Goal: Transaction & Acquisition: Purchase product/service

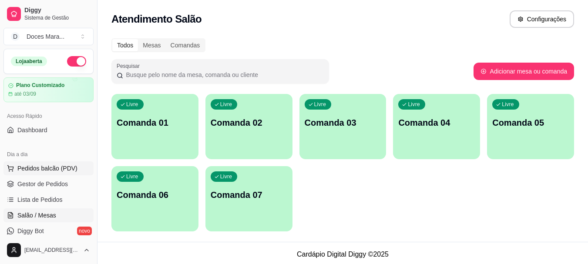
click at [40, 169] on span "Pedidos balcão (PDV)" at bounding box center [47, 168] width 60 height 9
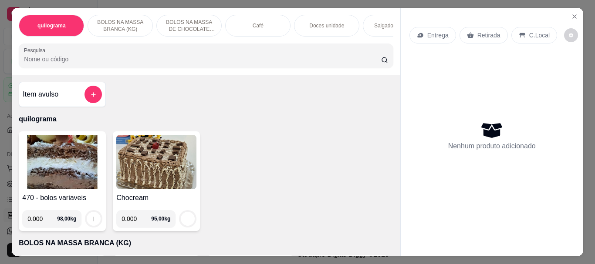
click at [332, 24] on p "Doces unidade" at bounding box center [326, 25] width 35 height 7
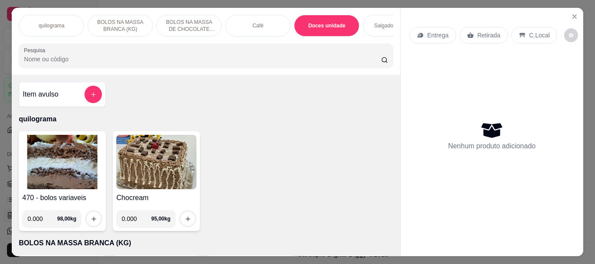
scroll to position [23, 0]
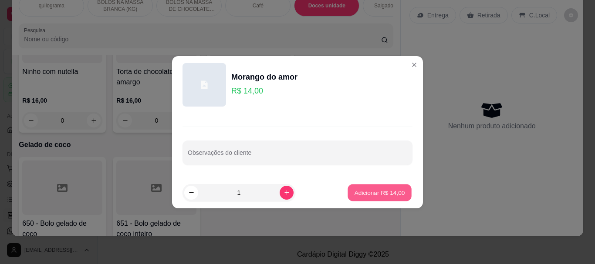
click at [389, 196] on p "Adicionar R$ 14,00" at bounding box center [379, 193] width 51 height 8
type input "1"
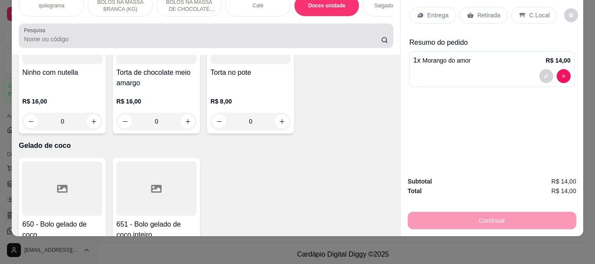
click at [32, 36] on input "Pesquisa" at bounding box center [202, 39] width 357 height 9
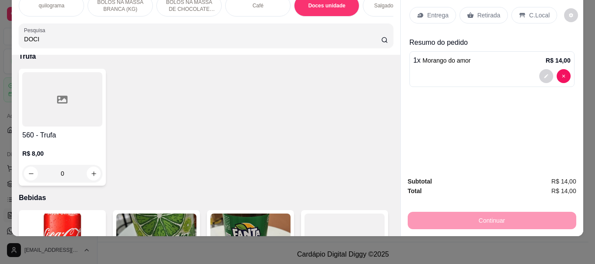
scroll to position [3513, 0]
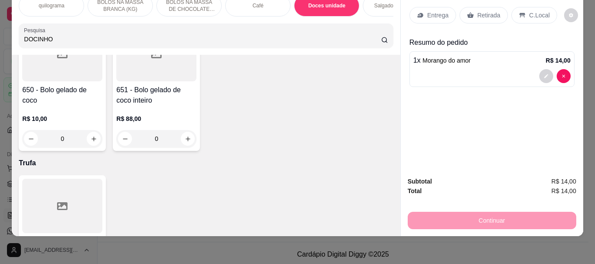
type input "DOCINHO"
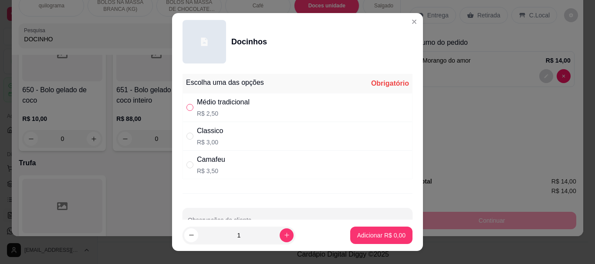
click at [189, 108] on input "" at bounding box center [189, 107] width 7 height 7
radio input "true"
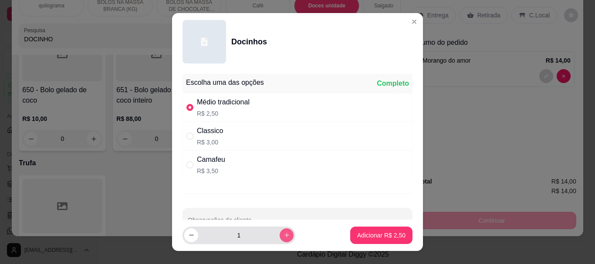
click at [283, 235] on icon "increase-product-quantity" at bounding box center [286, 235] width 7 height 7
type input "2"
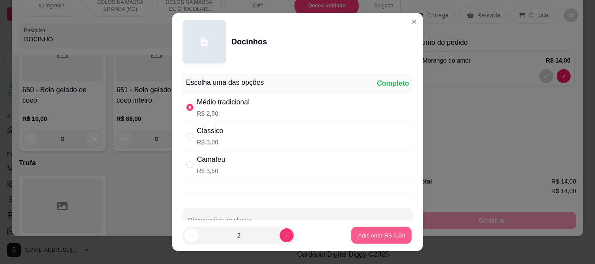
click at [371, 236] on p "Adicionar R$ 5,00" at bounding box center [381, 235] width 47 height 8
type input "2"
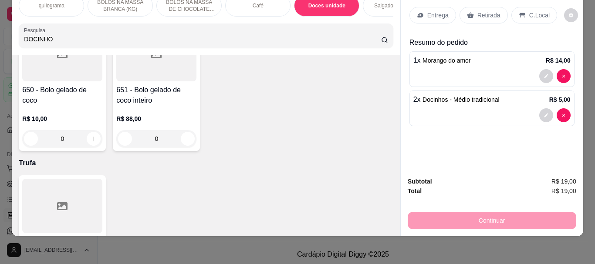
click at [477, 11] on p "Retirada" at bounding box center [488, 15] width 23 height 9
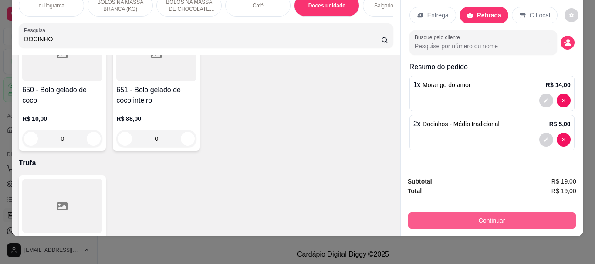
click at [490, 213] on button "Continuar" at bounding box center [492, 220] width 169 height 17
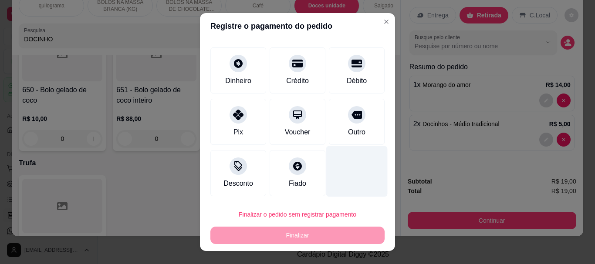
scroll to position [45, 0]
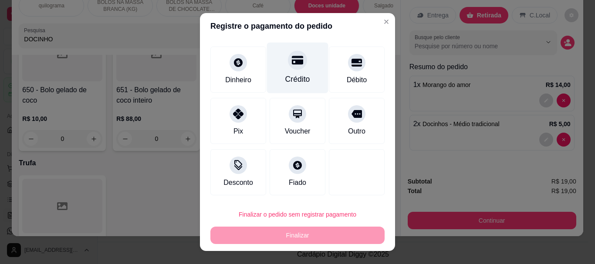
click at [287, 74] on div "Crédito" at bounding box center [297, 79] width 25 height 11
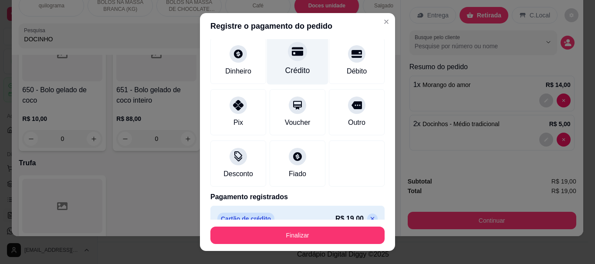
type input "R$ 0,00"
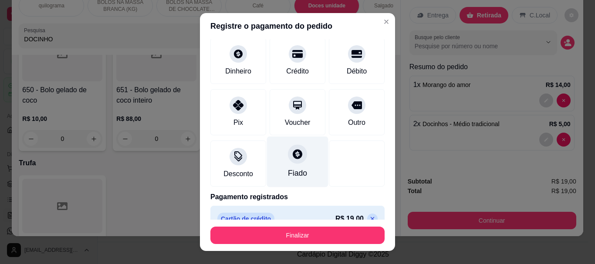
scroll to position [36, 0]
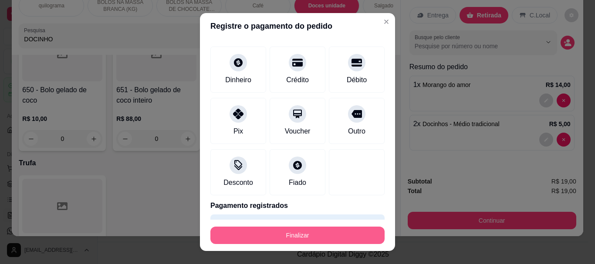
click at [289, 233] on button "Finalizar" at bounding box center [297, 235] width 174 height 17
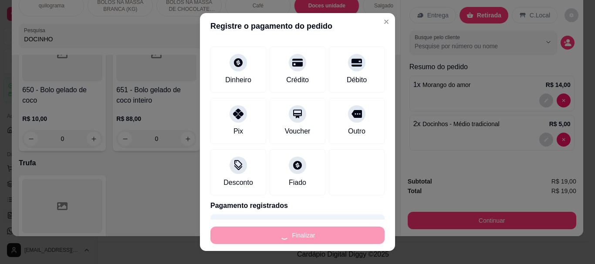
type input "0"
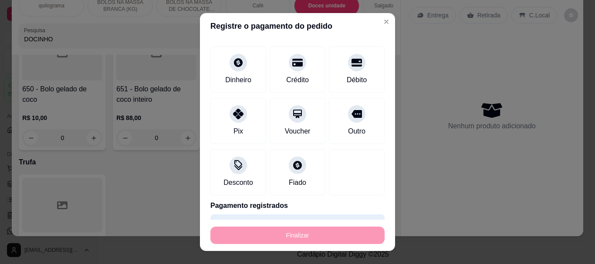
type input "-R$ 19,00"
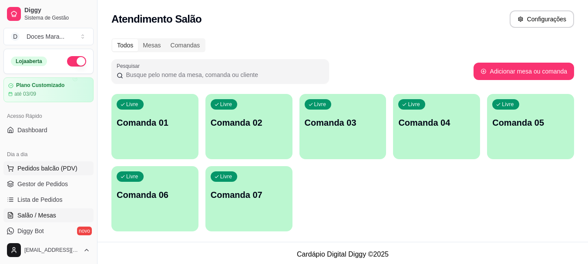
click at [40, 168] on span "Pedidos balcão (PDV)" at bounding box center [47, 168] width 60 height 9
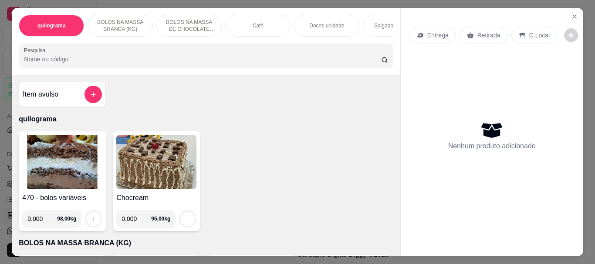
click at [258, 22] on p "Café" at bounding box center [258, 25] width 11 height 7
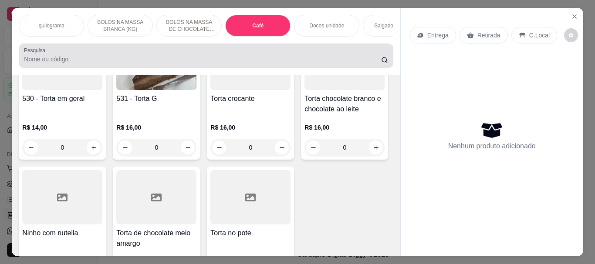
scroll to position [23, 0]
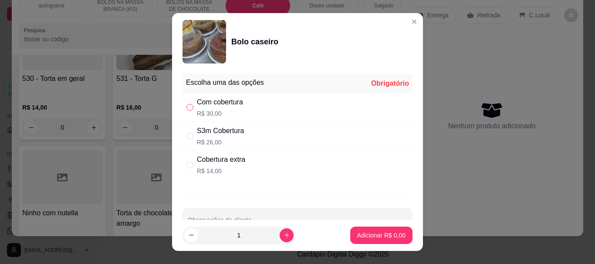
click at [188, 107] on input "" at bounding box center [189, 107] width 7 height 7
radio input "true"
click at [359, 230] on button "Adicionar R$ 30,00" at bounding box center [380, 235] width 64 height 17
type input "1"
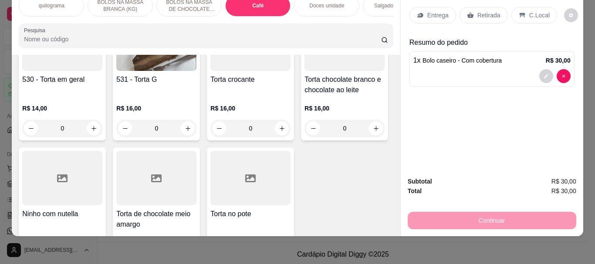
click at [59, 39] on input "Pesquisa" at bounding box center [202, 39] width 357 height 9
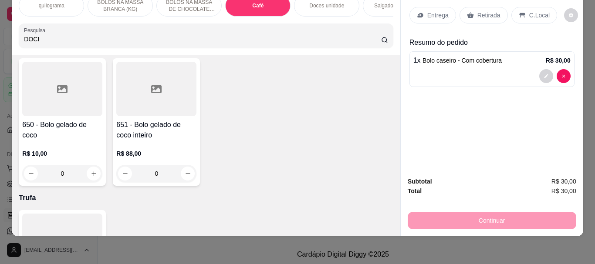
scroll to position [3371, 0]
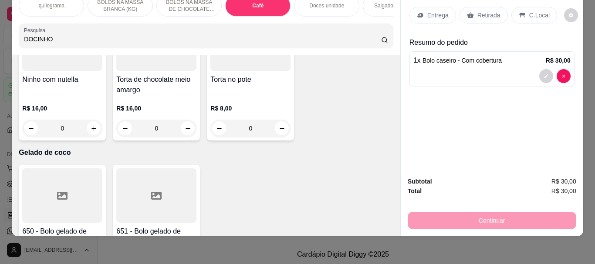
type input "DOCINHO"
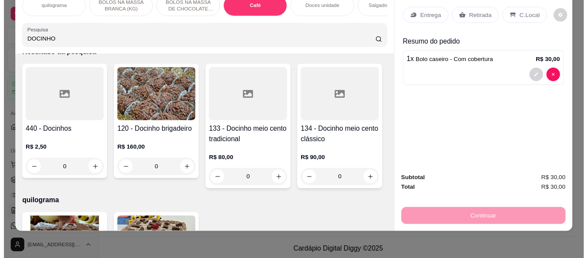
scroll to position [0, 0]
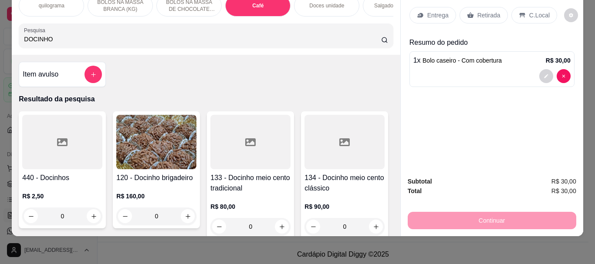
click at [91, 146] on div at bounding box center [62, 142] width 80 height 54
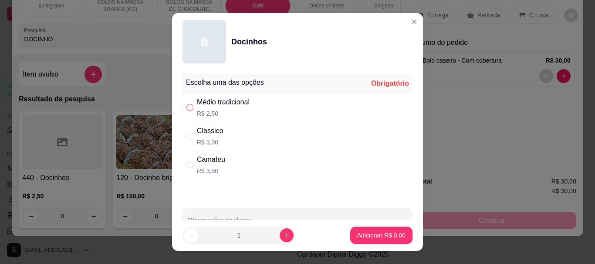
click at [190, 109] on input "" at bounding box center [189, 107] width 7 height 7
radio input "true"
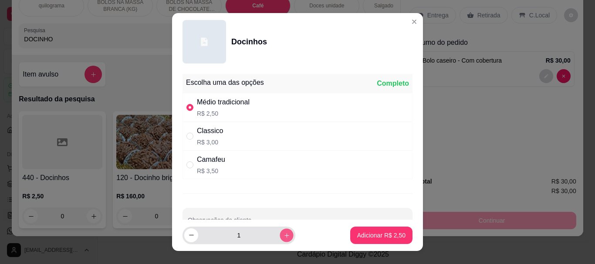
click at [283, 235] on icon "increase-product-quantity" at bounding box center [286, 235] width 7 height 7
type input "3"
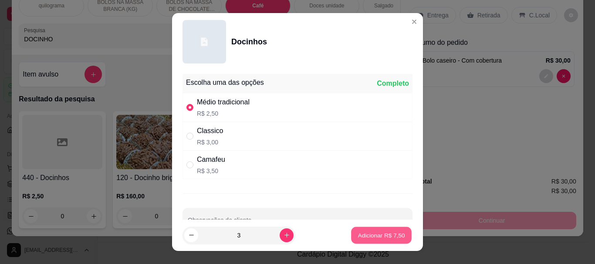
click at [369, 238] on p "Adicionar R$ 7,50" at bounding box center [381, 235] width 47 height 8
type input "3"
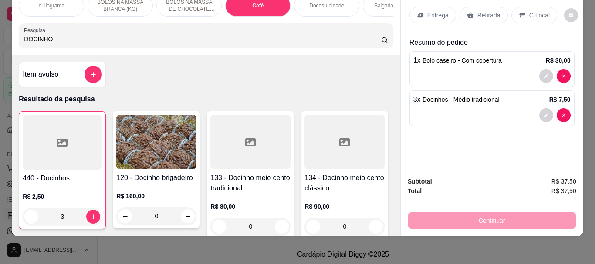
click at [67, 151] on div at bounding box center [62, 142] width 79 height 54
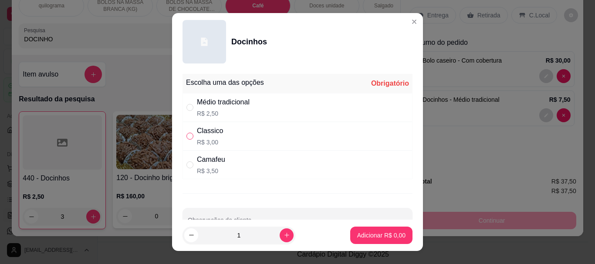
click at [186, 135] on input "" at bounding box center [189, 136] width 7 height 7
radio input "true"
click at [364, 237] on p "Adicionar R$ 3,00" at bounding box center [381, 235] width 48 height 9
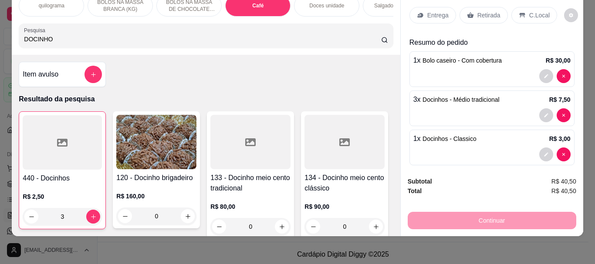
click at [483, 11] on p "Retirada" at bounding box center [488, 15] width 23 height 9
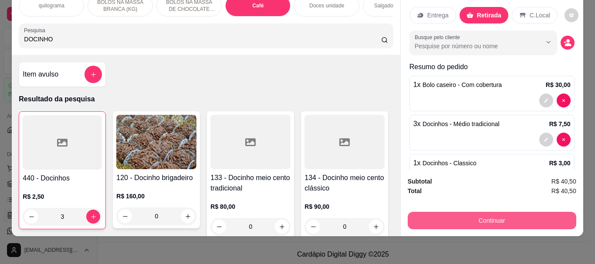
click at [485, 212] on button "Continuar" at bounding box center [492, 220] width 169 height 17
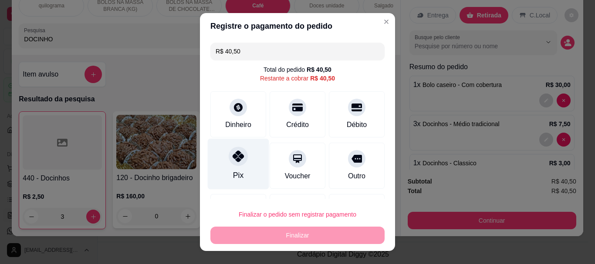
click at [233, 159] on icon at bounding box center [238, 156] width 11 height 11
type input "R$ 0,00"
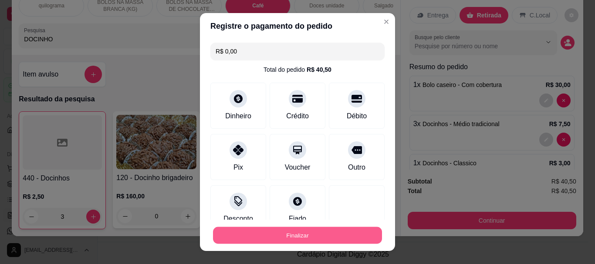
click at [287, 239] on button "Finalizar" at bounding box center [297, 235] width 169 height 17
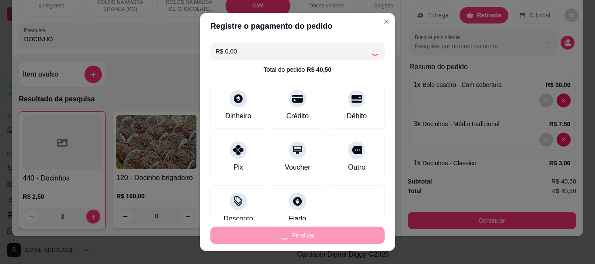
type input "0"
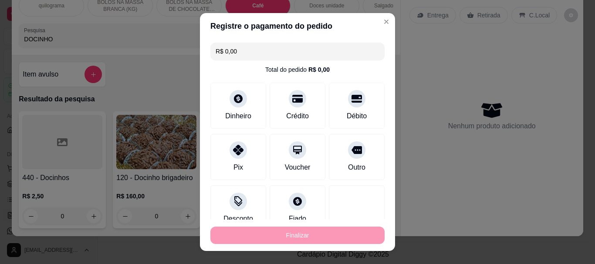
type input "-R$ 40,50"
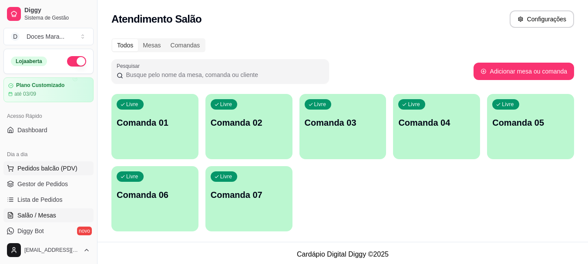
click at [36, 172] on span "Pedidos balcão (PDV)" at bounding box center [47, 168] width 60 height 9
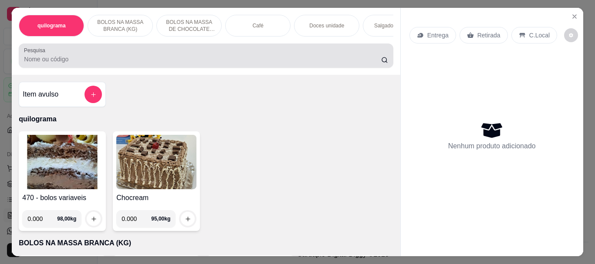
click at [41, 64] on input "Pesquisa" at bounding box center [202, 59] width 357 height 9
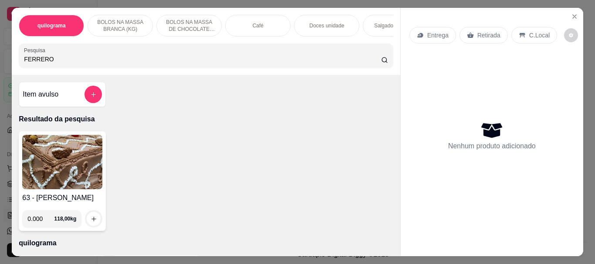
type input "FERRERO"
click at [58, 169] on img at bounding box center [62, 162] width 80 height 54
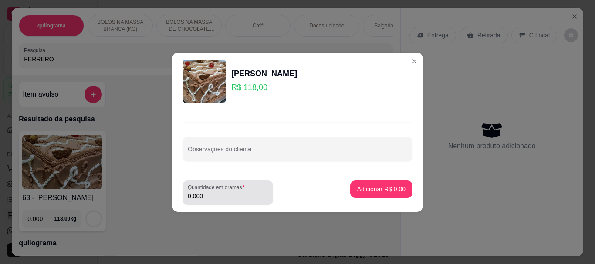
click at [224, 196] on input "0.000" at bounding box center [228, 196] width 80 height 9
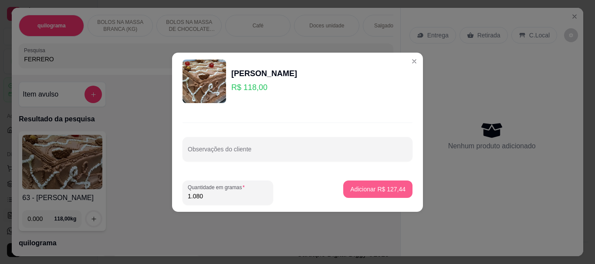
type input "1.080"
click at [385, 186] on p "Adicionar R$ 127,44" at bounding box center [377, 189] width 55 height 9
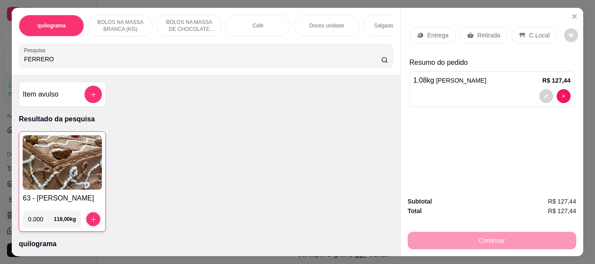
click at [480, 31] on p "Retirada" at bounding box center [488, 35] width 23 height 9
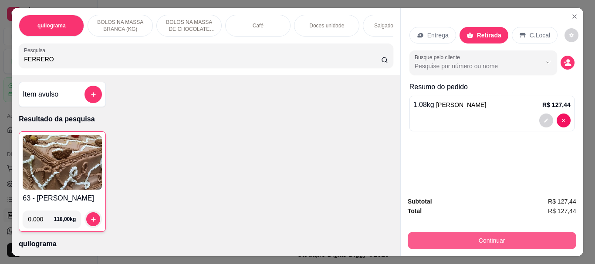
click at [484, 233] on button "Continuar" at bounding box center [492, 240] width 169 height 17
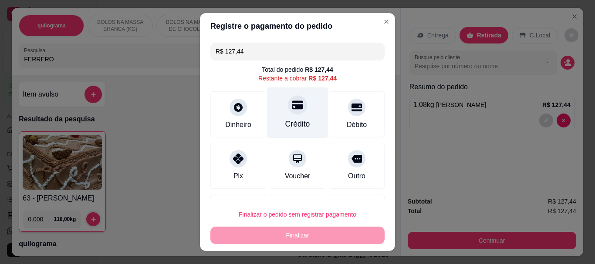
click at [295, 119] on div "Crédito" at bounding box center [297, 124] width 25 height 11
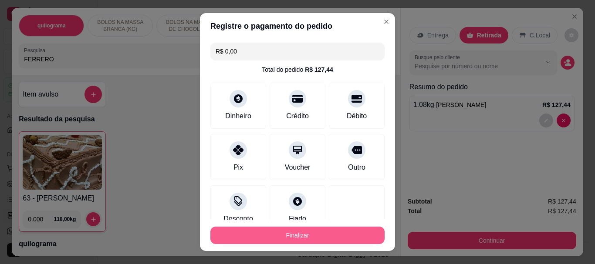
click at [297, 233] on button "Finalizar" at bounding box center [297, 235] width 174 height 17
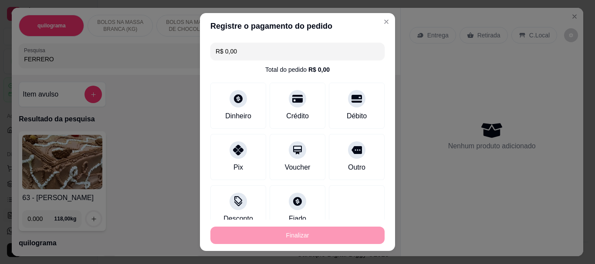
type input "-R$ 127,44"
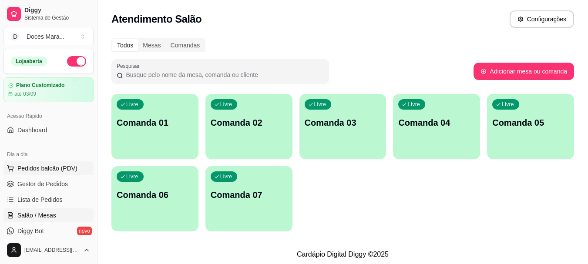
click at [39, 170] on span "Pedidos balcão (PDV)" at bounding box center [47, 168] width 60 height 9
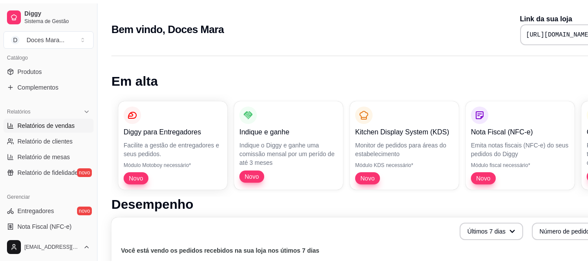
scroll to position [218, 0]
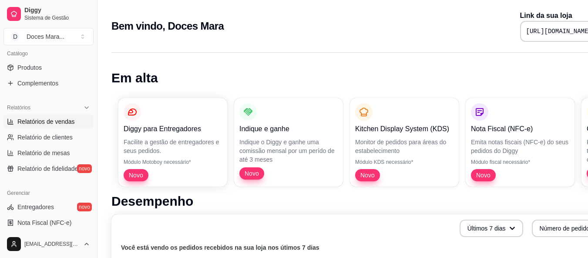
click at [52, 120] on span "Relatórios de vendas" at bounding box center [45, 121] width 57 height 9
select select "ALL"
select select "0"
